Goal: Task Accomplishment & Management: Manage account settings

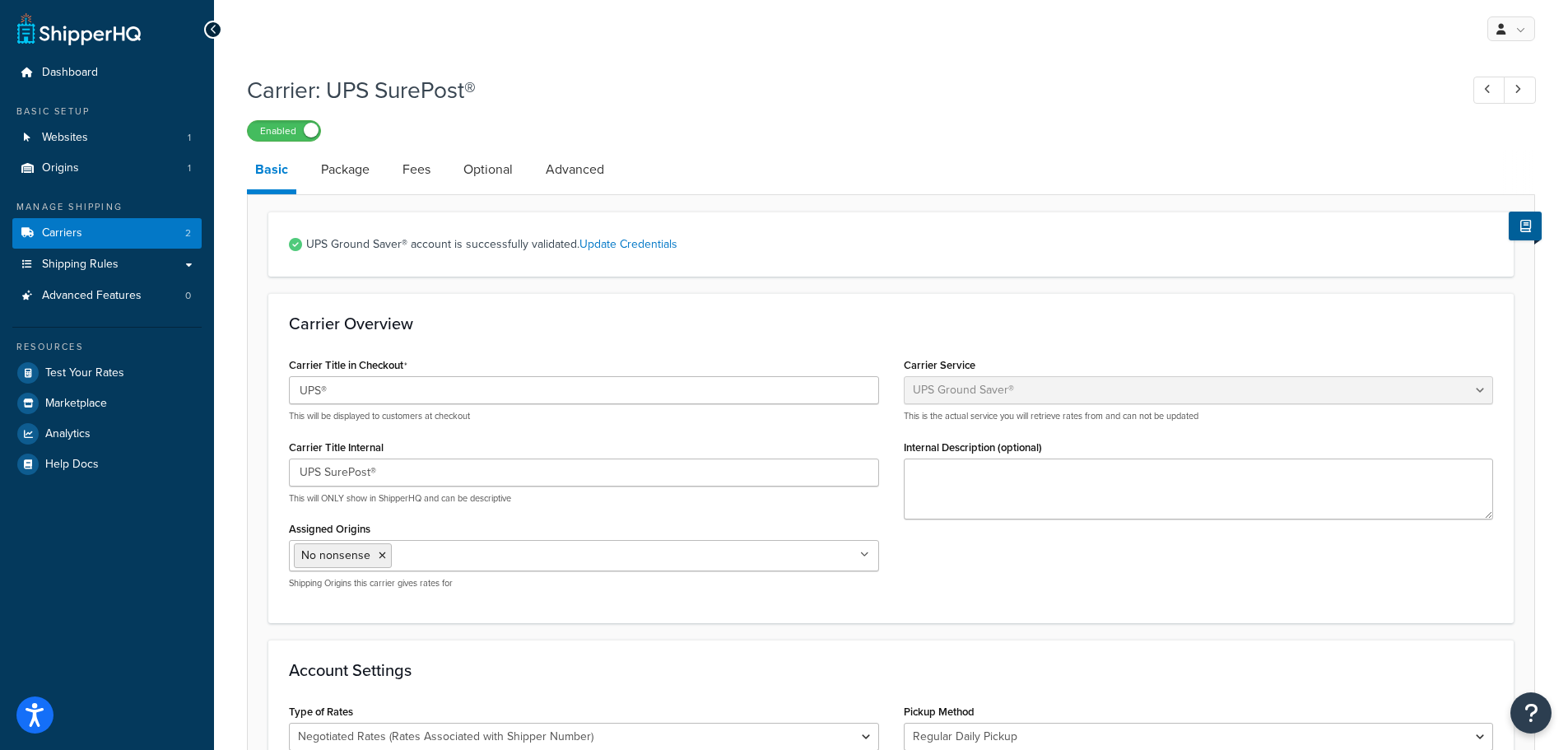
select select "surePost"
click at [126, 63] on link "Dashboard" at bounding box center [106, 73] width 189 height 31
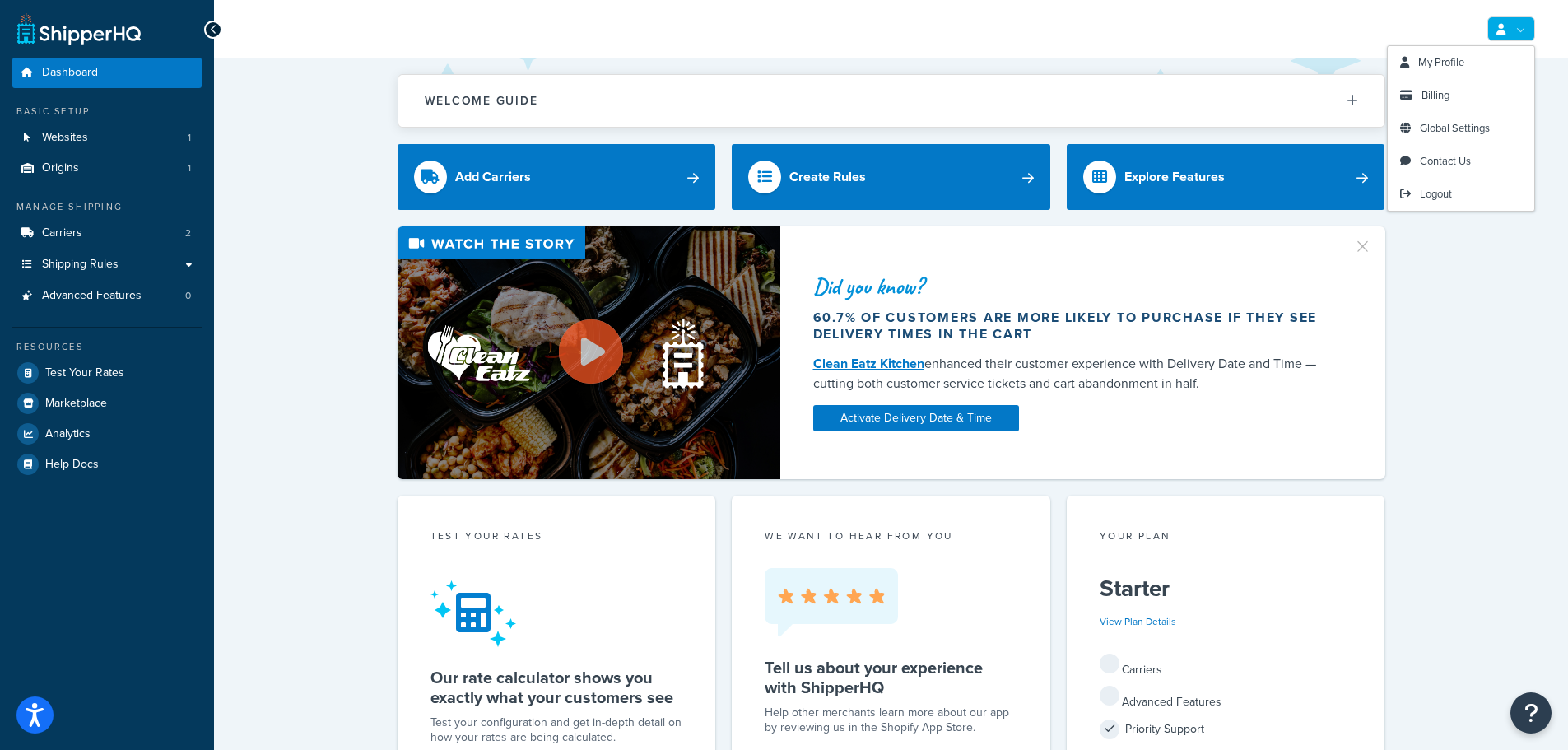
click at [1509, 22] on link at bounding box center [1511, 28] width 48 height 25
click at [1469, 51] on link "My Profile" at bounding box center [1460, 62] width 146 height 33
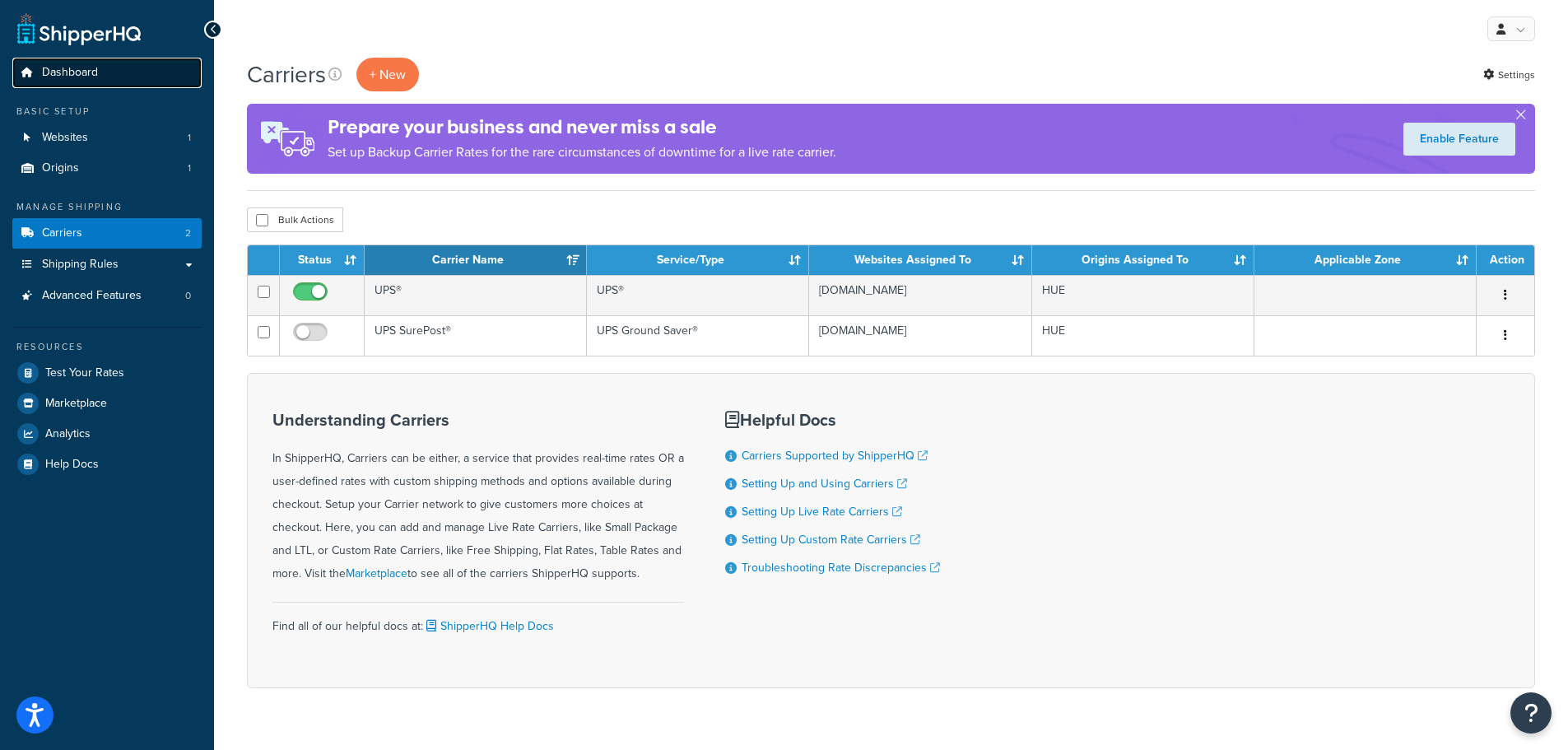
click at [83, 67] on span "Dashboard" at bounding box center [69, 73] width 56 height 14
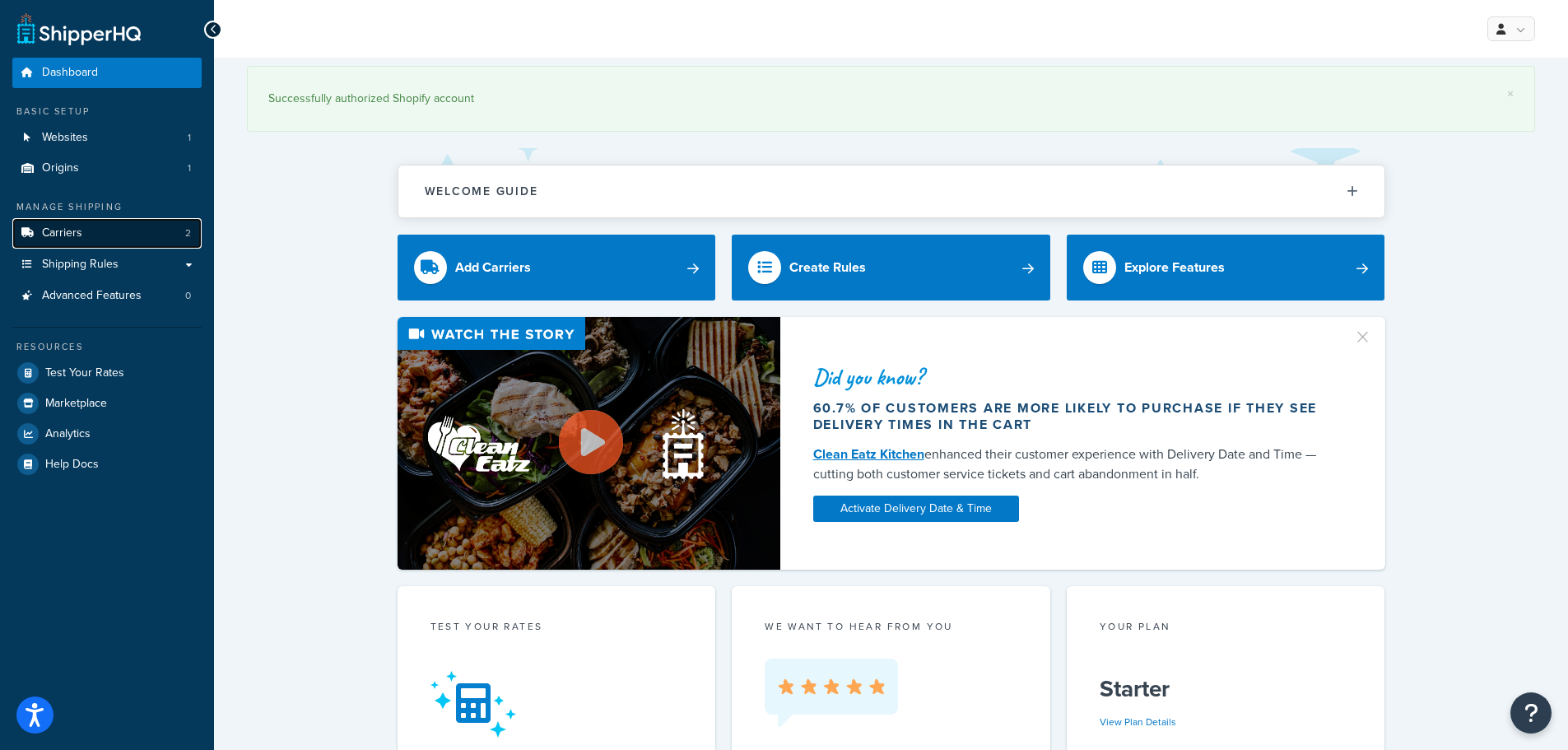
click at [111, 243] on link "Carriers 2" at bounding box center [106, 234] width 189 height 31
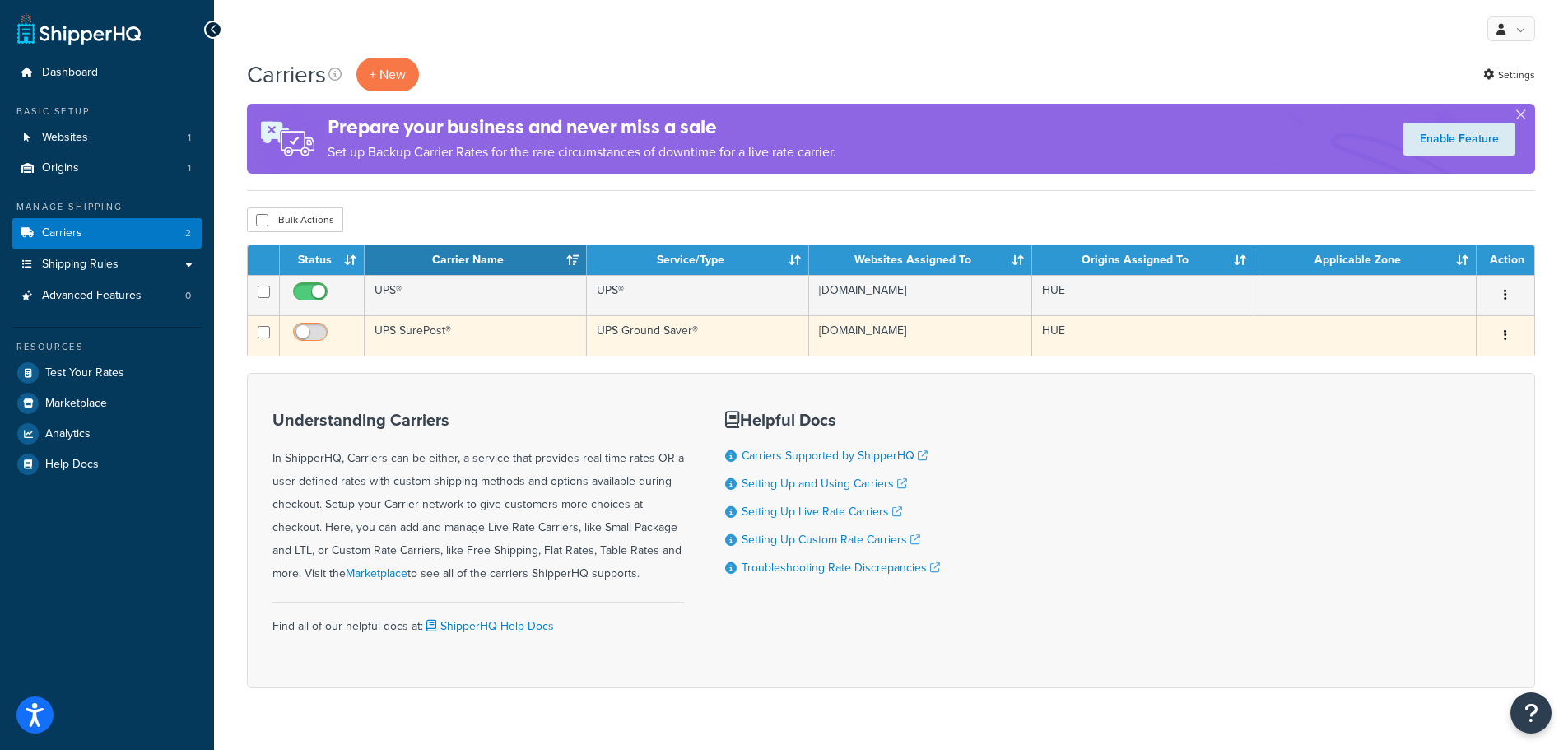
click at [309, 335] on input "checkbox" at bounding box center [312, 336] width 45 height 21
checkbox input "true"
